Goal: Complete application form

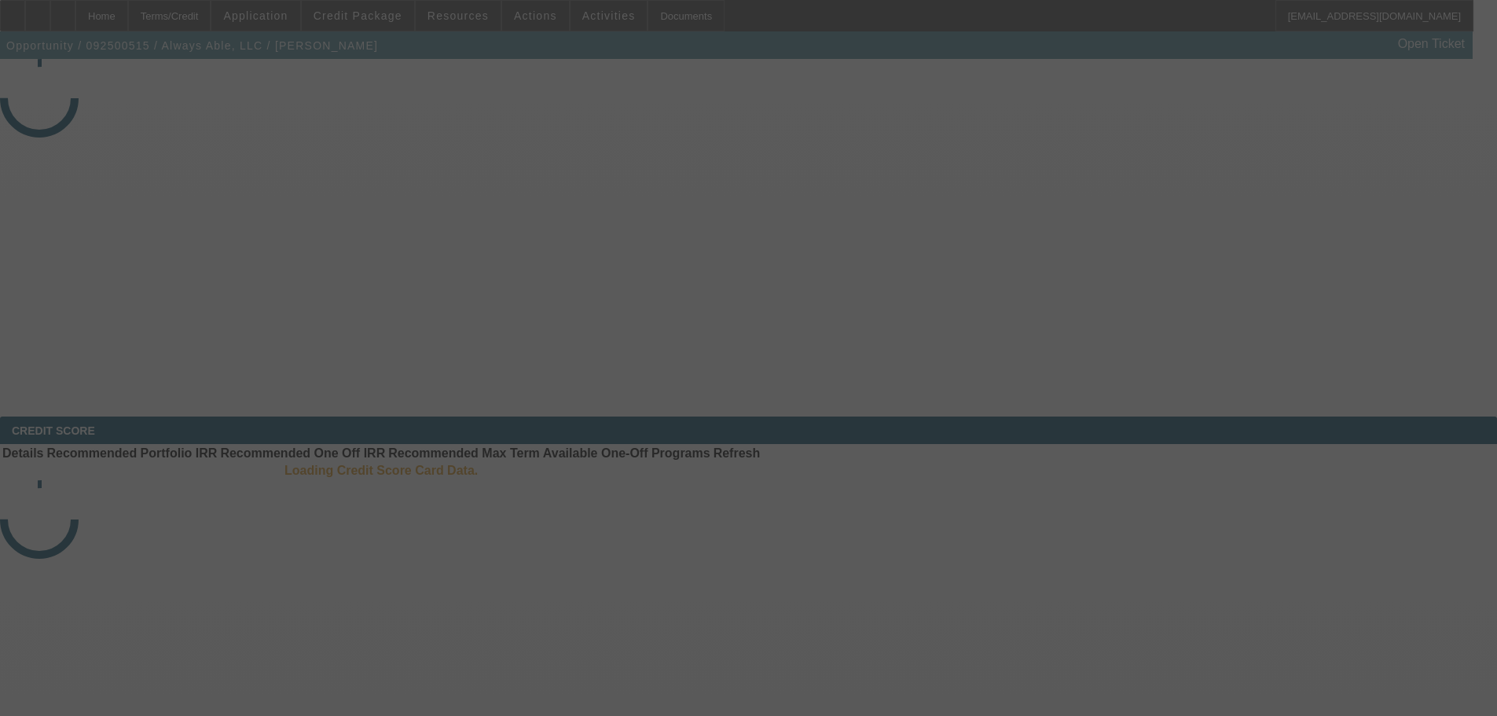
select select "4"
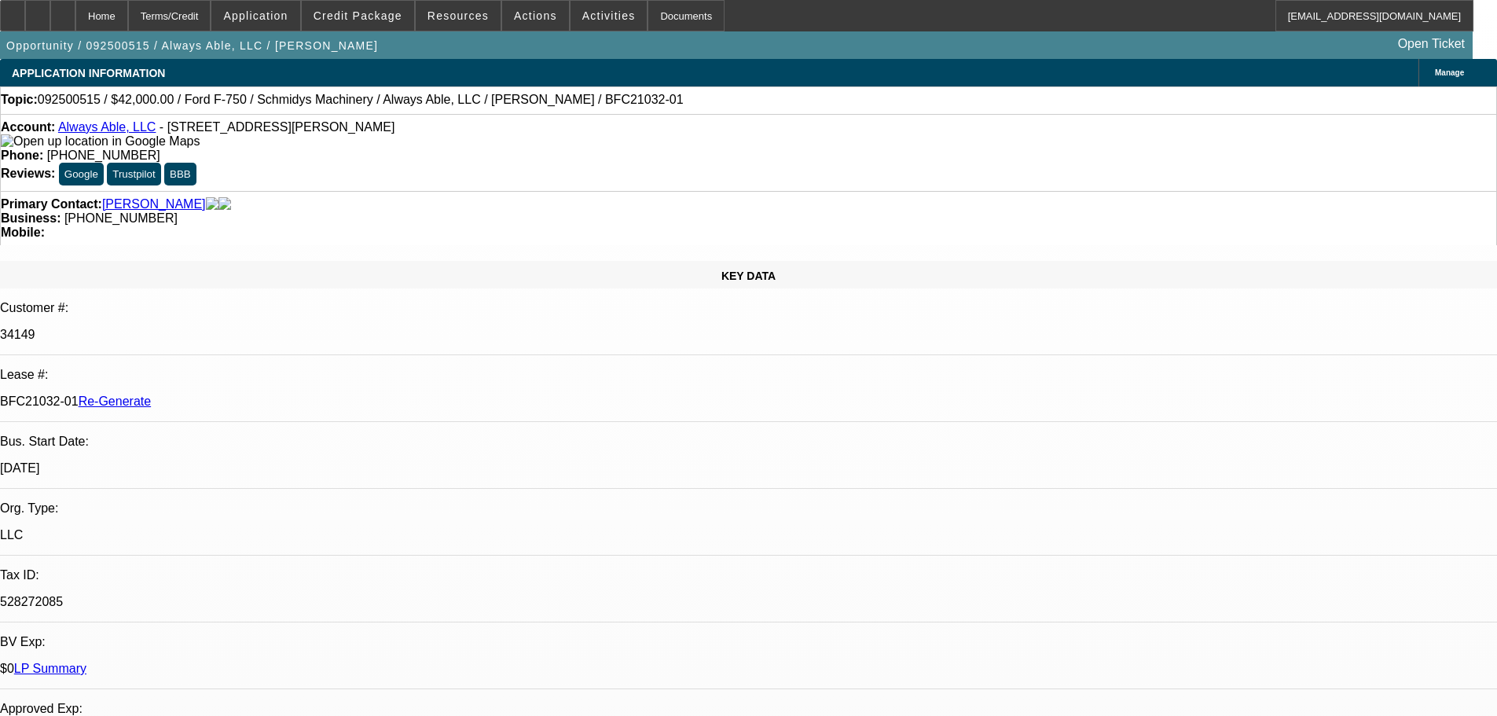
select select "0"
select select "6"
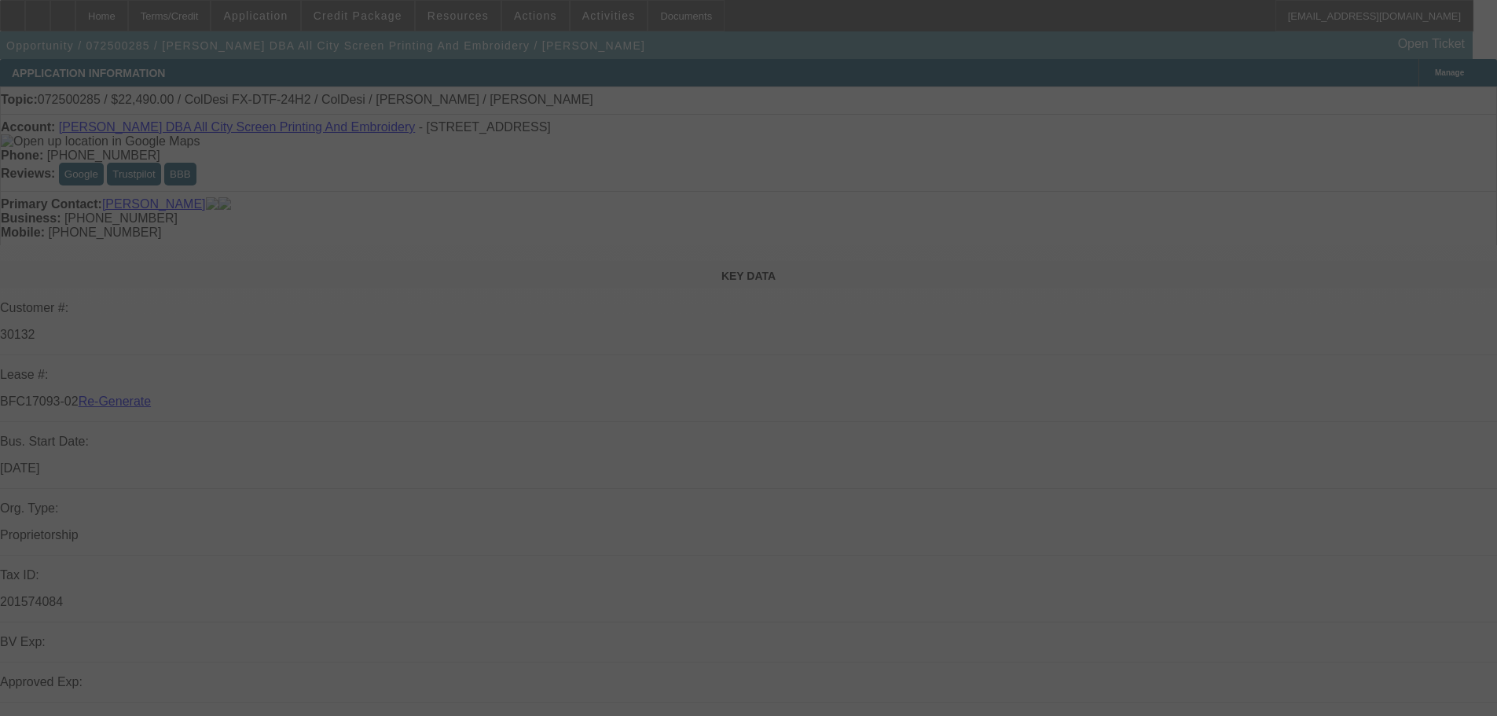
select select "3"
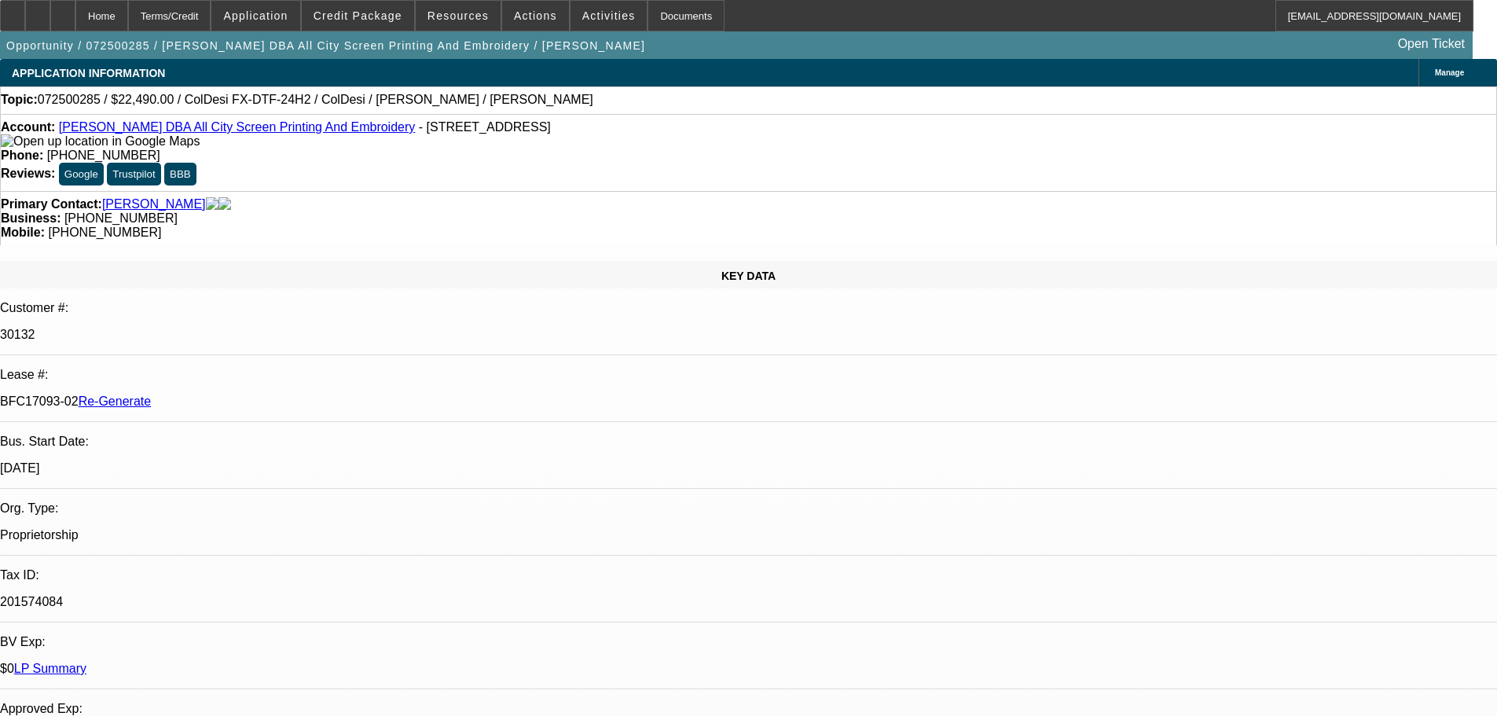
select select "0"
select select "0.1"
select select "4"
